Goal: Understand process/instructions: Learn about a topic

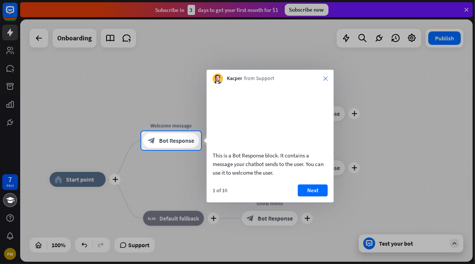
click at [325, 79] on icon "close" at bounding box center [325, 78] width 4 height 4
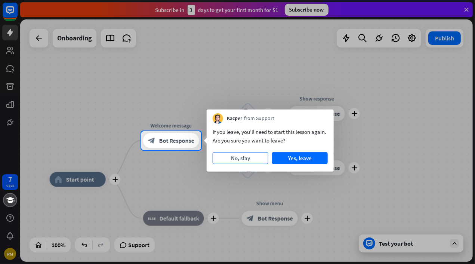
click at [251, 162] on button "No, stay" at bounding box center [241, 158] width 56 height 12
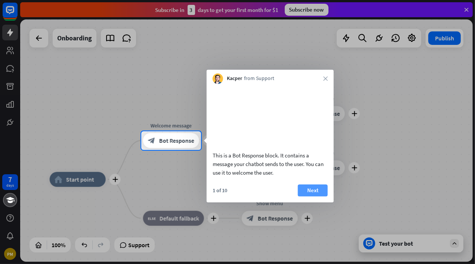
click at [310, 196] on button "Next" at bounding box center [313, 190] width 30 height 12
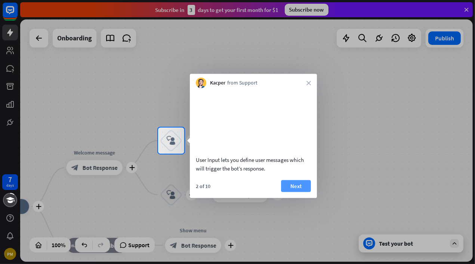
click at [294, 192] on button "Next" at bounding box center [296, 186] width 30 height 12
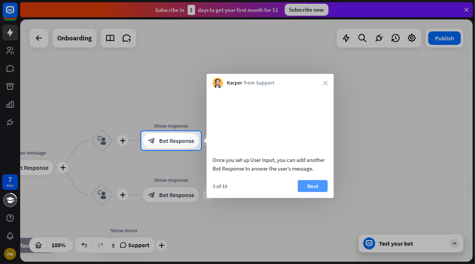
click at [306, 192] on button "Next" at bounding box center [313, 186] width 30 height 12
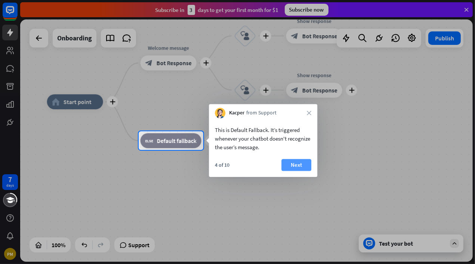
click at [289, 165] on button "Next" at bounding box center [297, 165] width 30 height 12
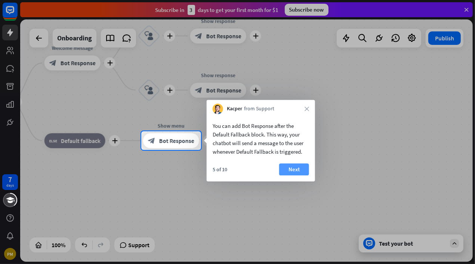
click at [296, 171] on button "Next" at bounding box center [294, 169] width 30 height 12
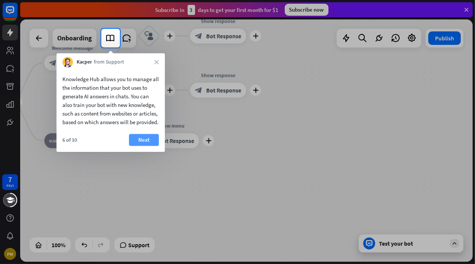
click at [151, 146] on button "Next" at bounding box center [144, 140] width 30 height 12
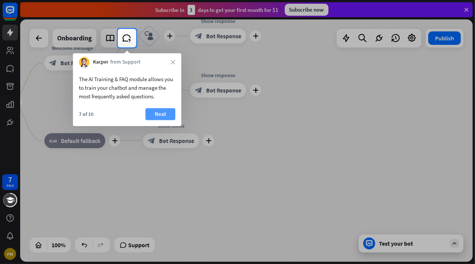
click at [158, 117] on button "Next" at bounding box center [160, 114] width 30 height 12
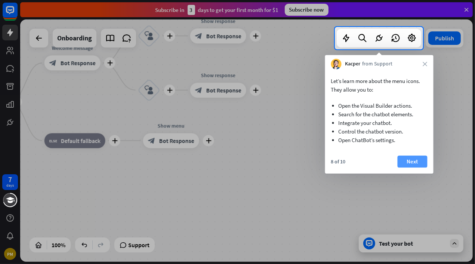
click at [411, 162] on button "Next" at bounding box center [413, 162] width 30 height 12
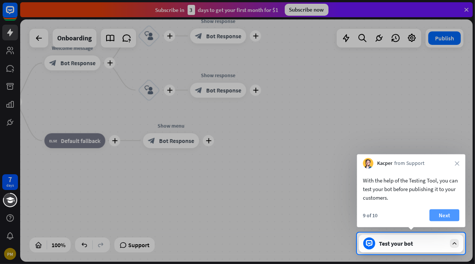
click at [446, 213] on button "Next" at bounding box center [445, 215] width 30 height 12
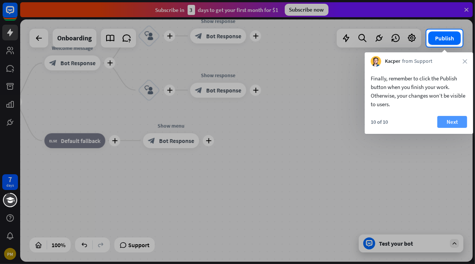
click at [447, 122] on button "Next" at bounding box center [453, 122] width 30 height 12
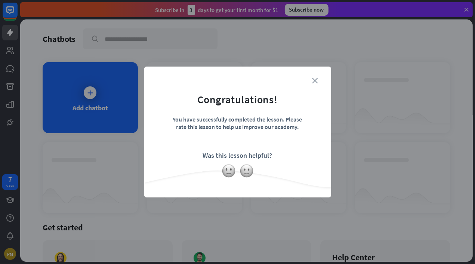
click at [316, 78] on icon "close" at bounding box center [316, 81] width 6 height 6
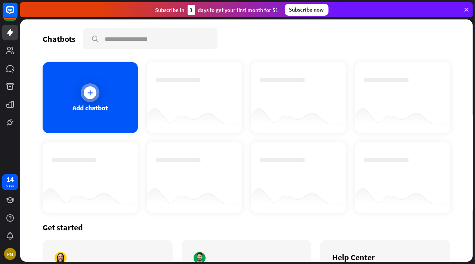
click at [90, 92] on icon at bounding box center [89, 92] width 7 height 7
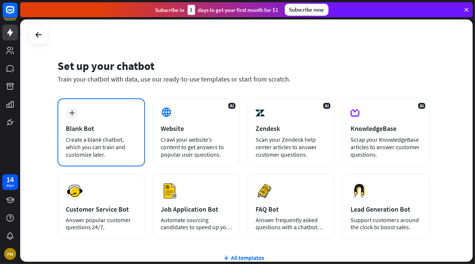
click at [88, 136] on div "Create a blank chatbot, which you can train and customize later." at bounding box center [101, 147] width 71 height 22
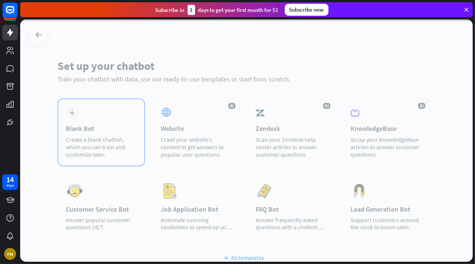
click at [88, 135] on div at bounding box center [246, 140] width 453 height 242
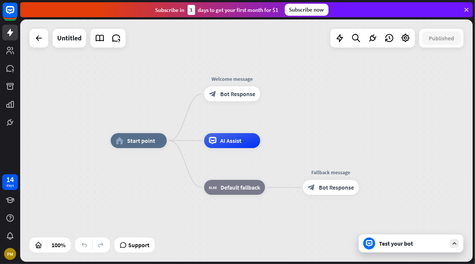
click at [60, 113] on div "home_2 Start point Welcome message block_bot_response Bot Response AI Assist bl…" at bounding box center [246, 140] width 453 height 242
